Goal: Task Accomplishment & Management: Complete application form

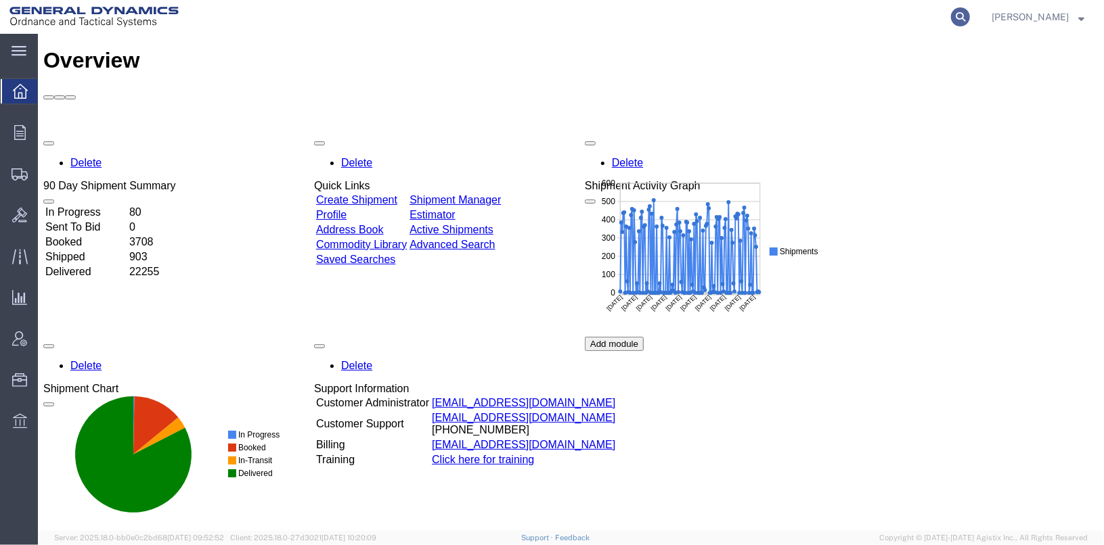
click at [970, 14] on icon at bounding box center [960, 16] width 19 height 19
type input "56743959"
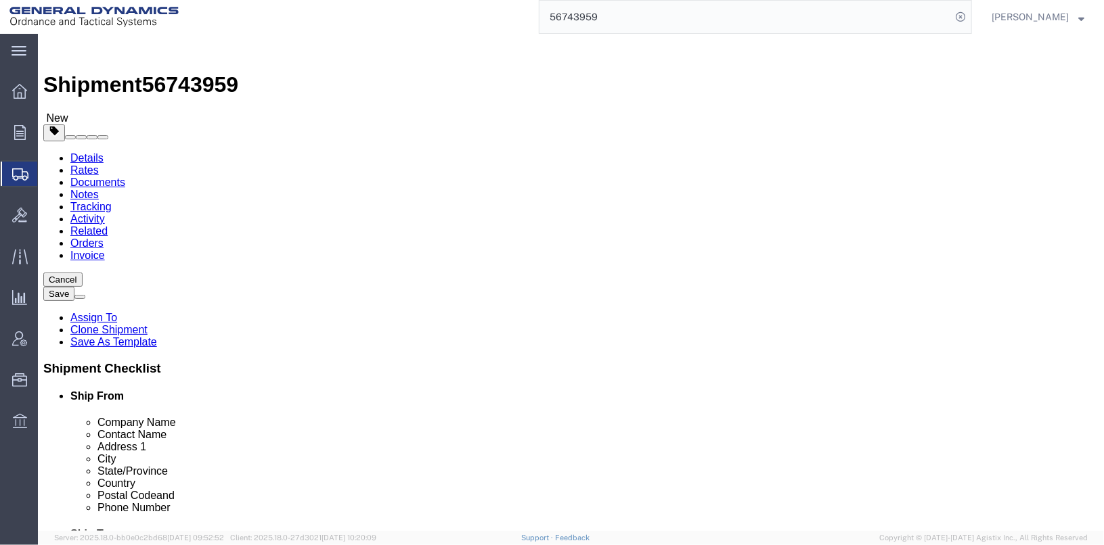
select select
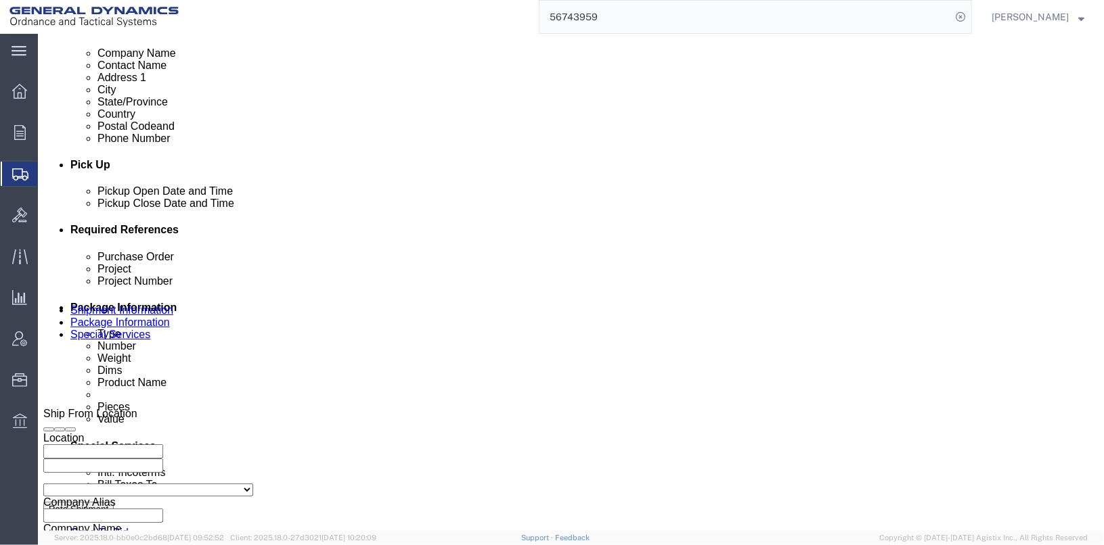
scroll to position [541, 0]
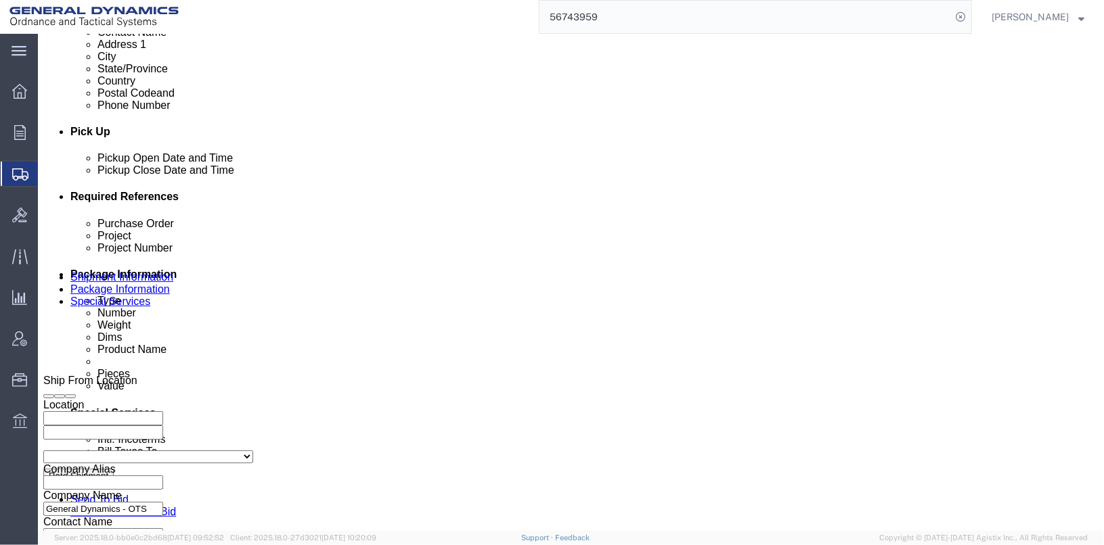
click input "TRK- TRL-"
click input "TRK-235090 TRL-"
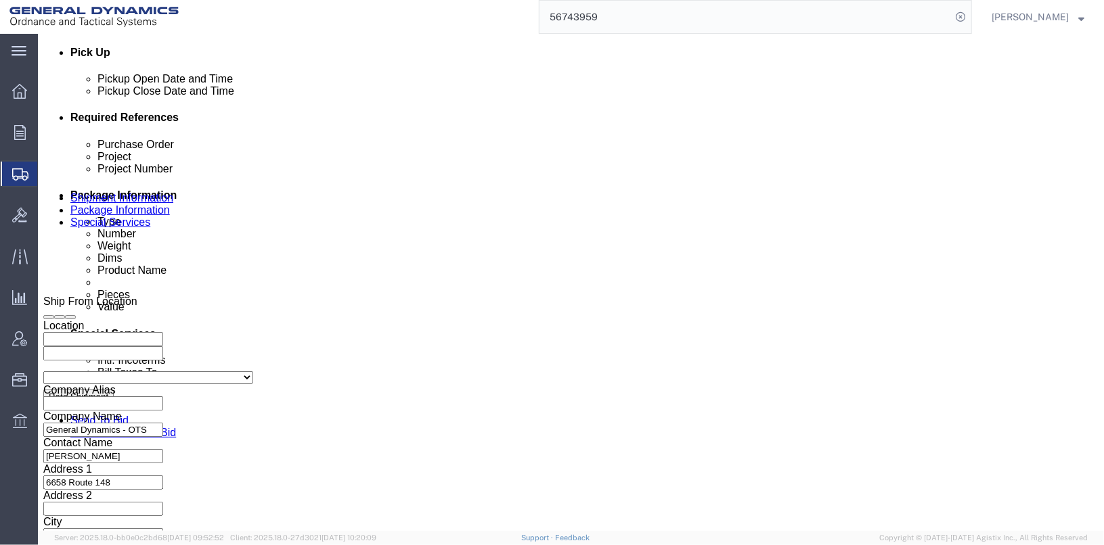
scroll to position [698, 0]
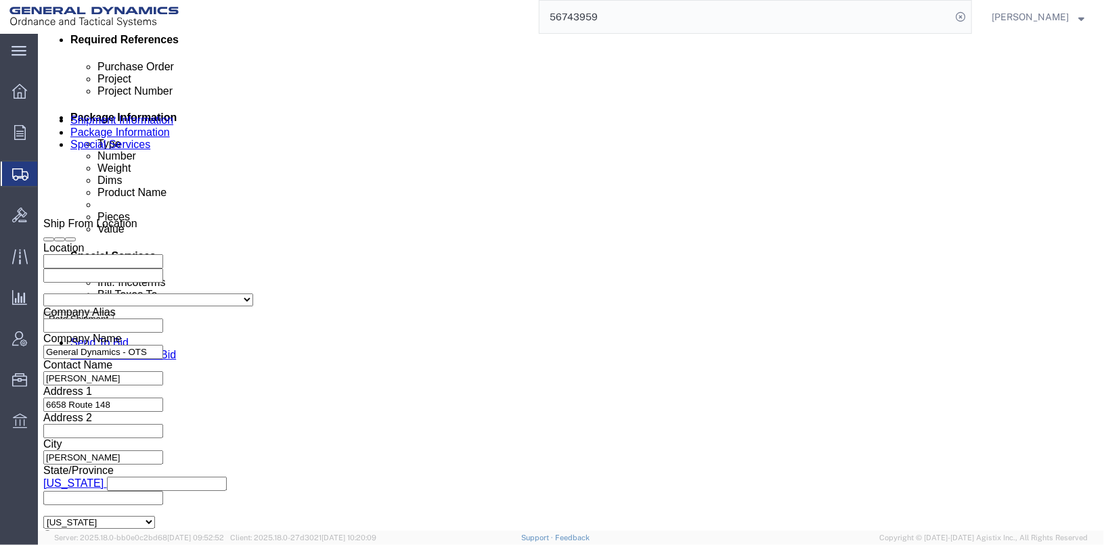
type input "TRK-235090 TRL-194233"
click button "Continue"
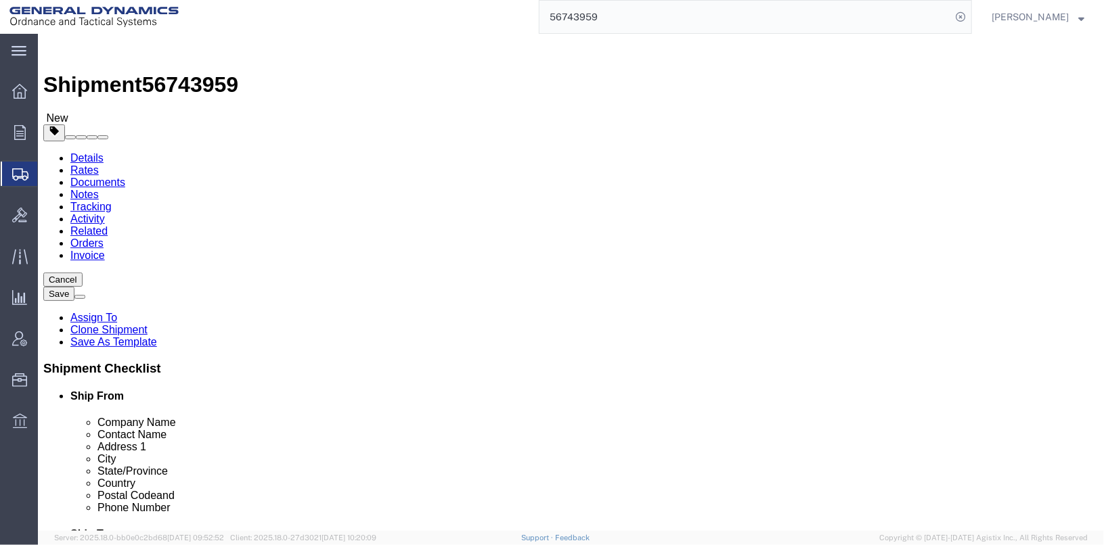
click button "Continue"
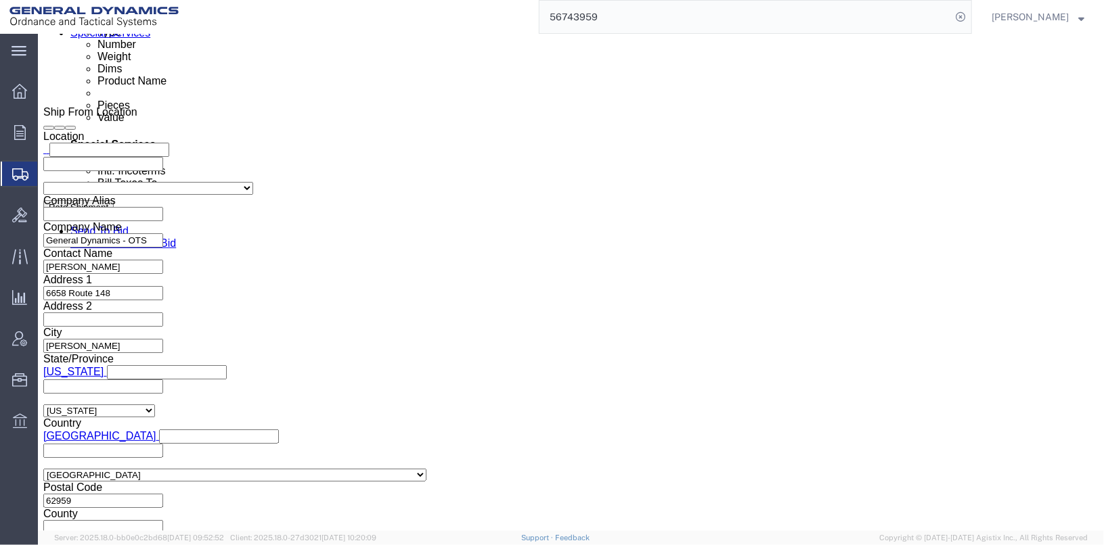
scroll to position [812, 0]
click button "Rate Shipment"
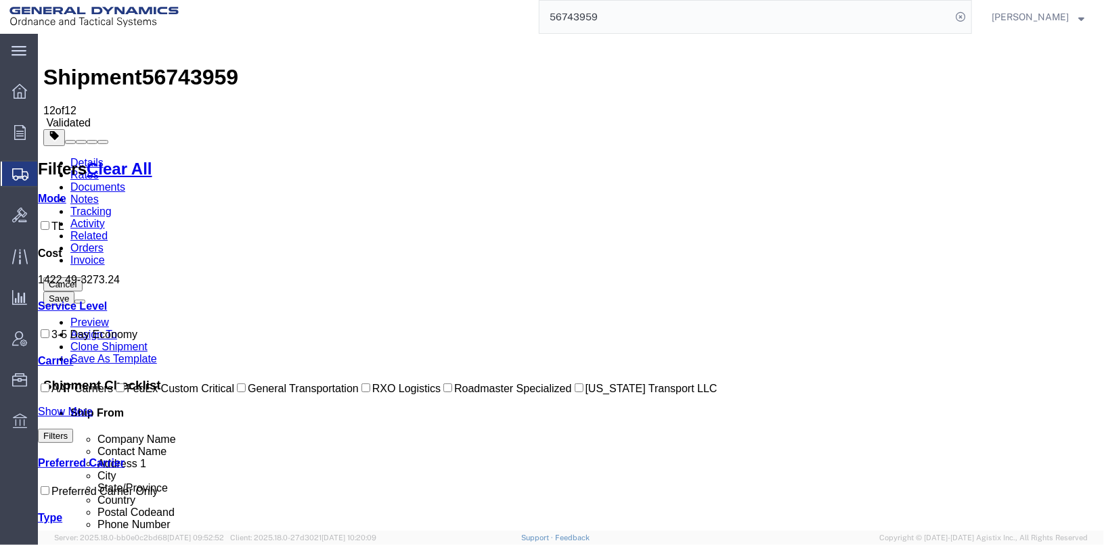
scroll to position [0, 0]
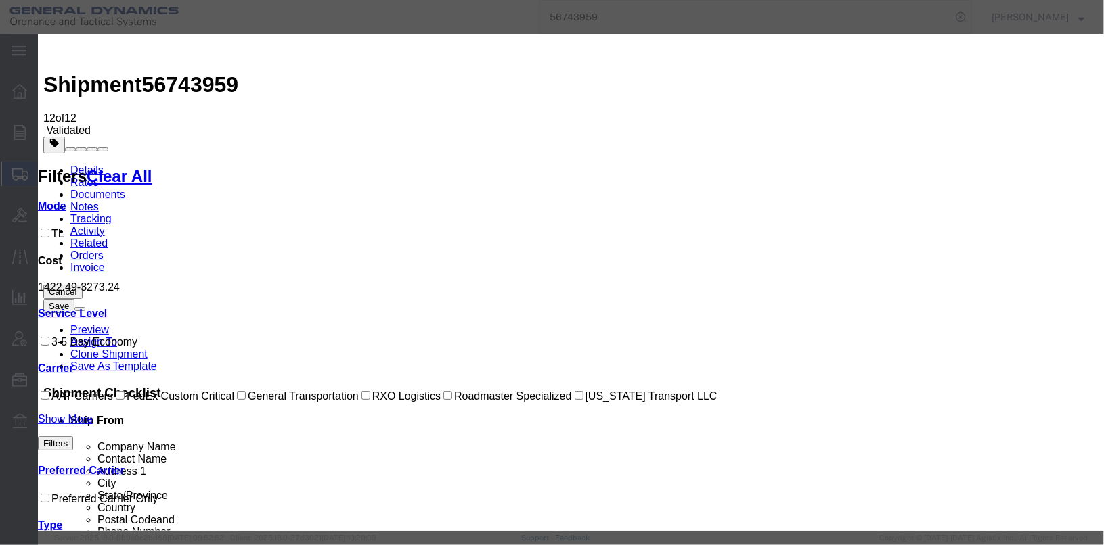
select select "147"
select select "29142"
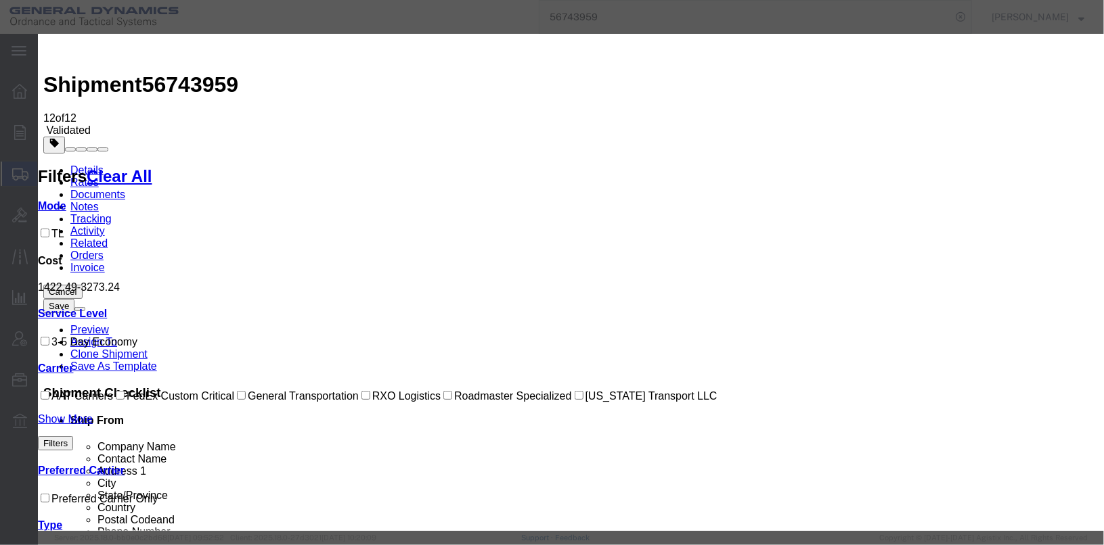
checkbox input "true"
type input "[PERSON_NAME]"
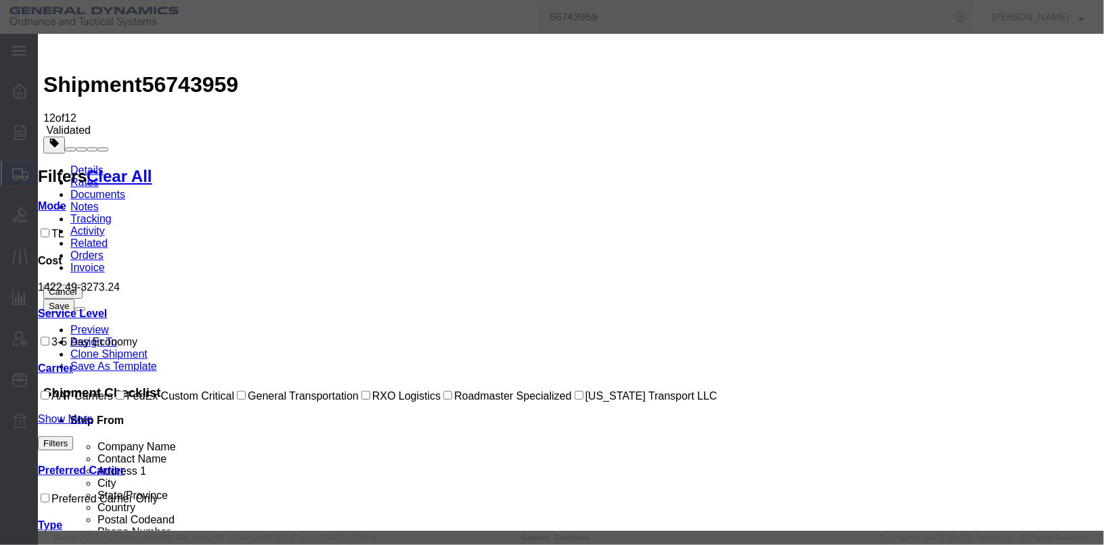
type input "[PHONE_NUMBER]"
type input "25405"
select select "1000"
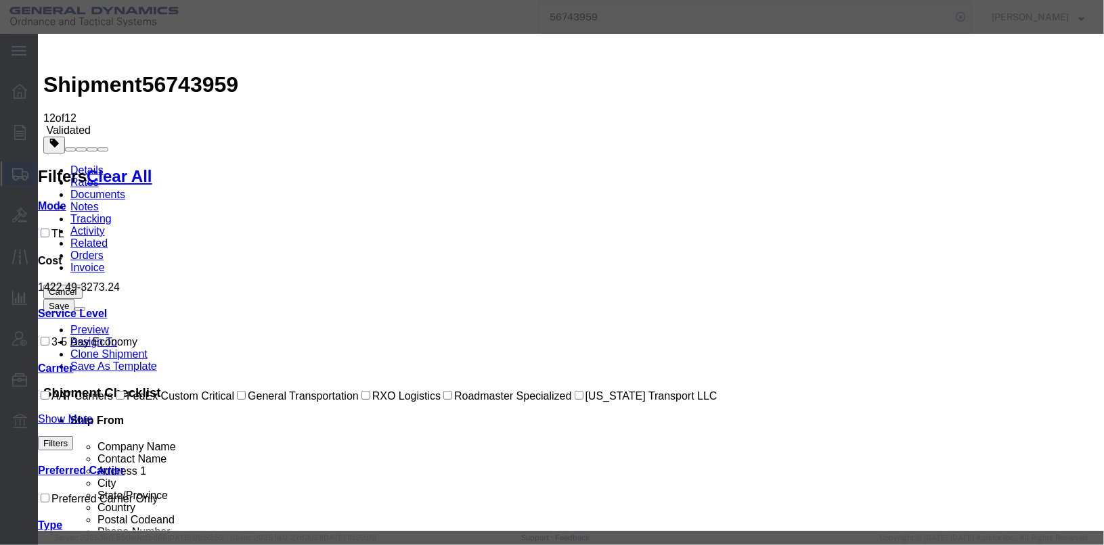
select select "1000"
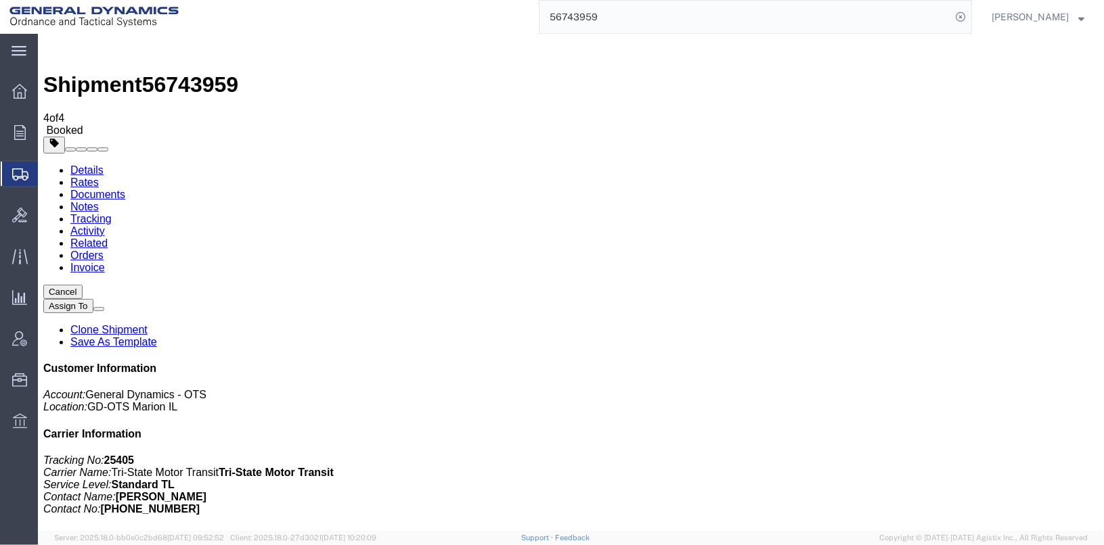
checkbox input "true"
checkbox input "false"
